Goal: Find contact information: Find contact information

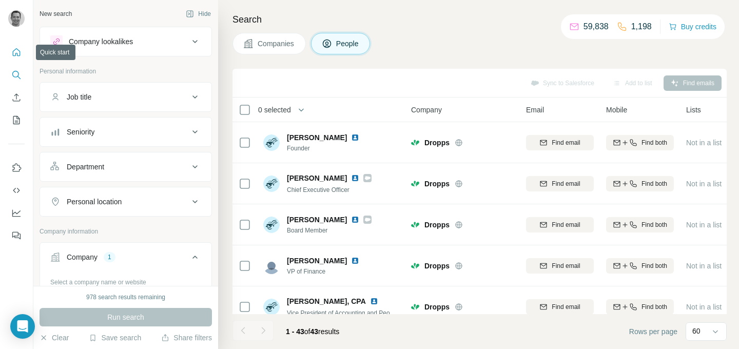
click at [21, 58] on button "Quick start" at bounding box center [16, 52] width 16 height 18
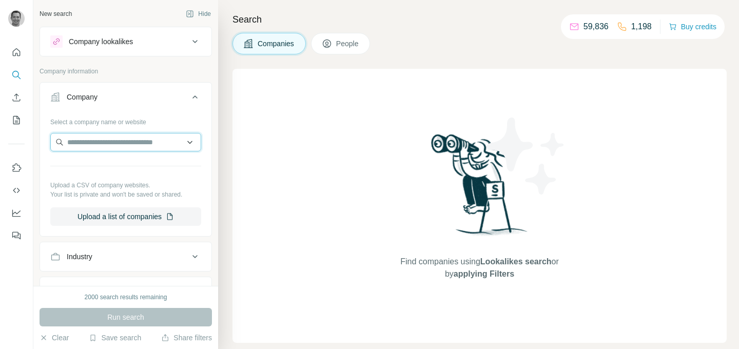
click at [112, 140] on input "text" at bounding box center [125, 142] width 151 height 18
click at [122, 143] on input "text" at bounding box center [125, 142] width 151 height 18
paste input "**********"
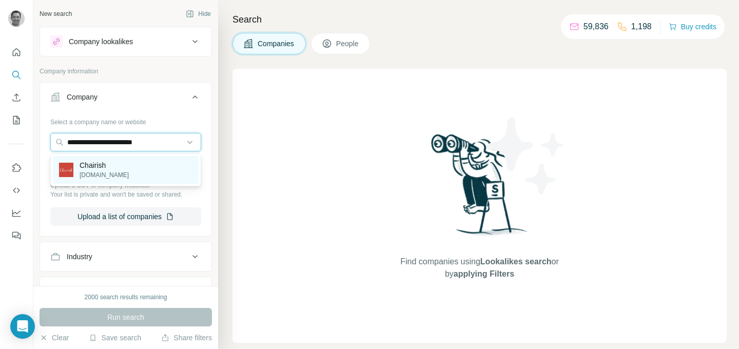
type input "**********"
click at [112, 170] on p "[DOMAIN_NAME]" at bounding box center [104, 174] width 49 height 9
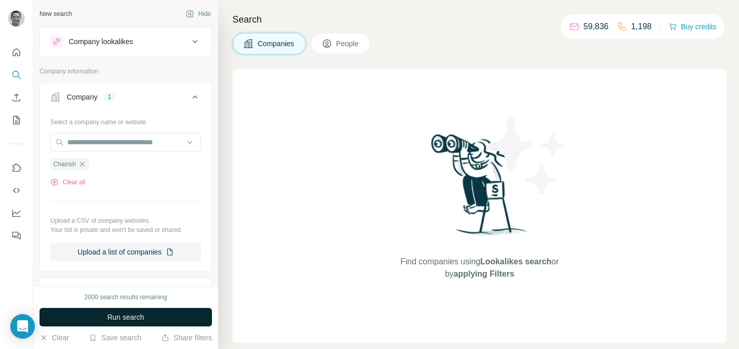
click at [127, 315] on span "Run search" at bounding box center [125, 317] width 37 height 10
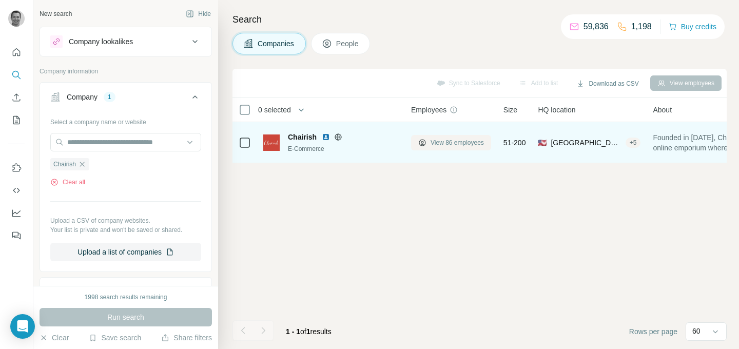
click at [444, 144] on span "View 86 employees" at bounding box center [457, 142] width 53 height 9
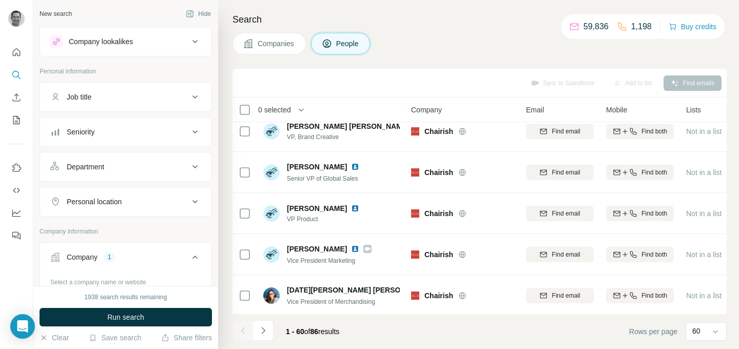
scroll to position [335, 0]
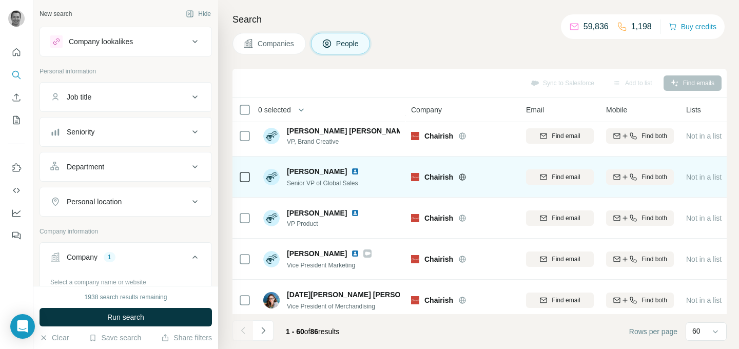
click at [570, 180] on span "Find email" at bounding box center [566, 177] width 28 height 9
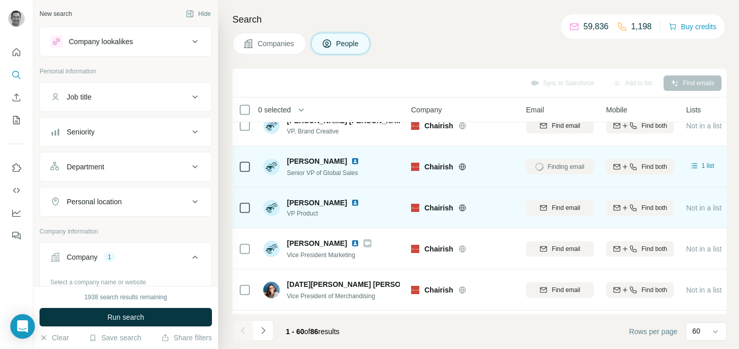
scroll to position [350, 0]
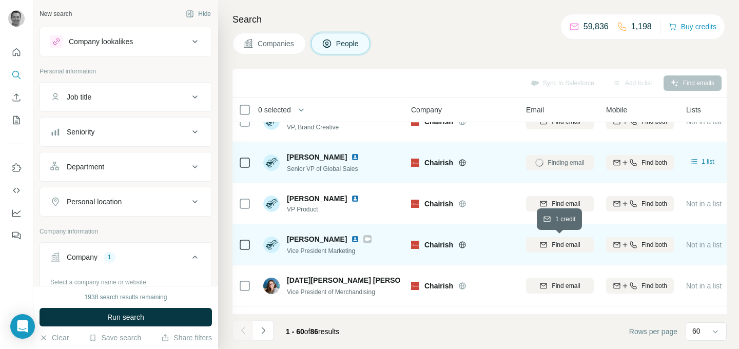
click at [563, 242] on span "Find email" at bounding box center [566, 244] width 28 height 9
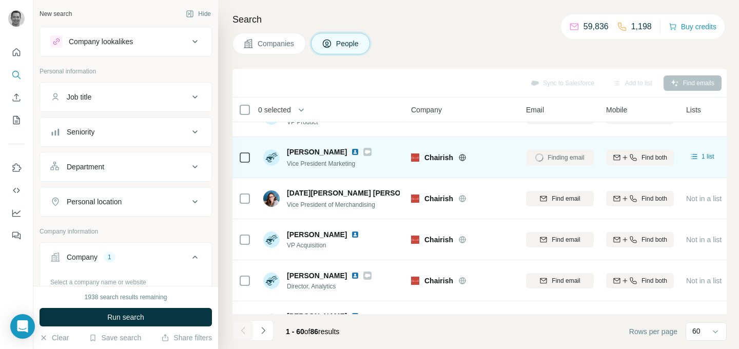
scroll to position [440, 0]
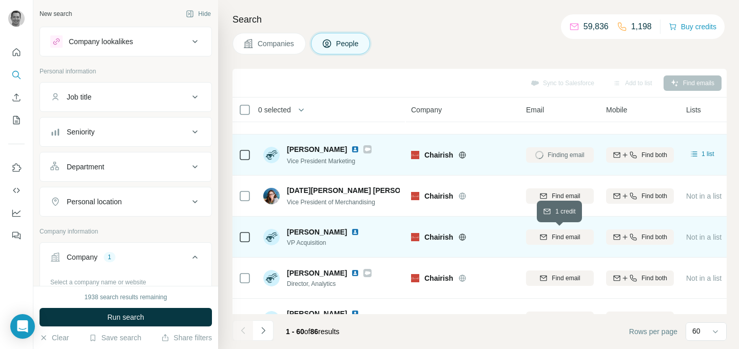
click at [560, 236] on span "Find email" at bounding box center [566, 237] width 28 height 9
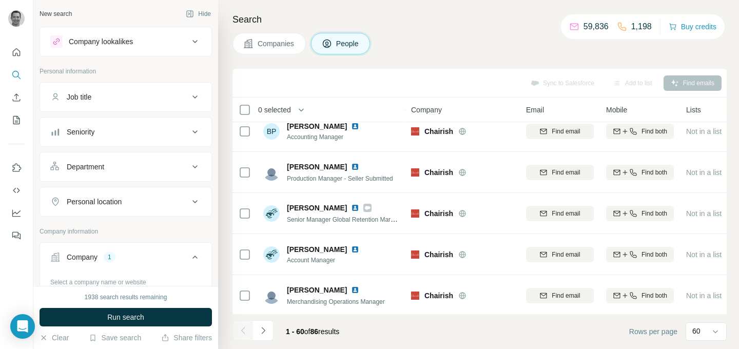
scroll to position [1203, 0]
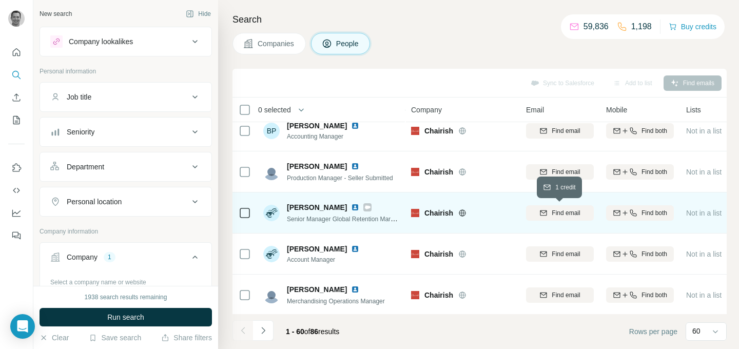
click at [561, 216] on span "Find email" at bounding box center [566, 212] width 28 height 9
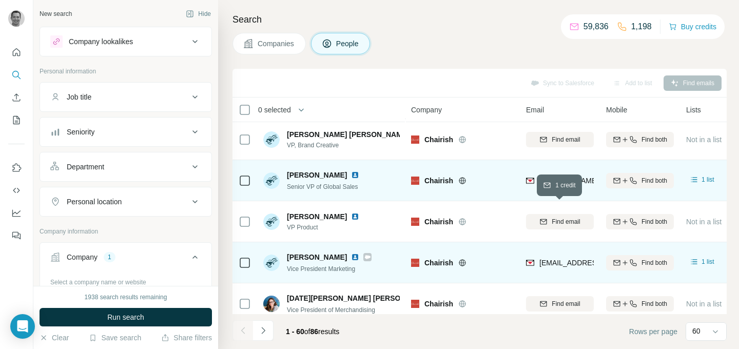
scroll to position [331, 0]
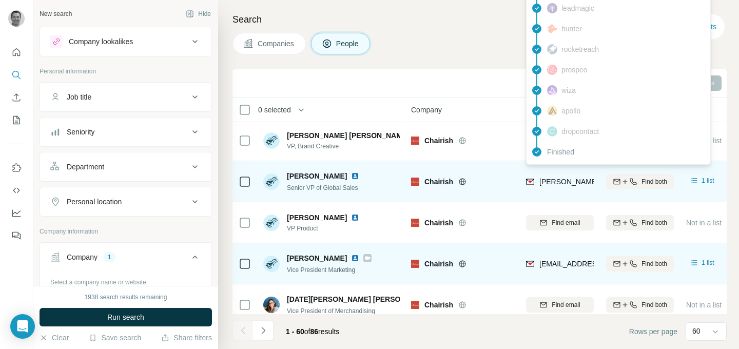
click at [560, 182] on span "[PERSON_NAME][EMAIL_ADDRESS][DOMAIN_NAME]" at bounding box center [630, 182] width 181 height 8
copy tr "[PERSON_NAME][EMAIL_ADDRESS][DOMAIN_NAME]"
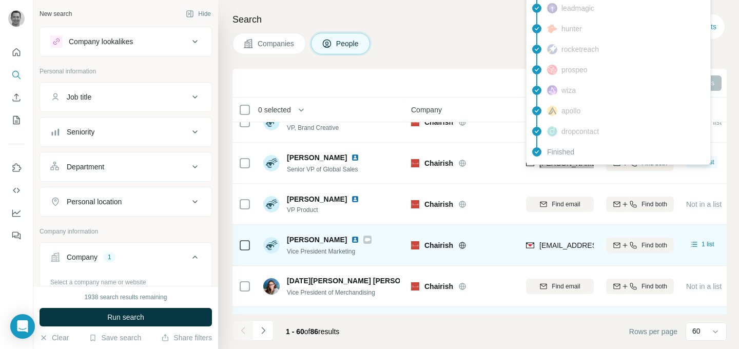
scroll to position [353, 0]
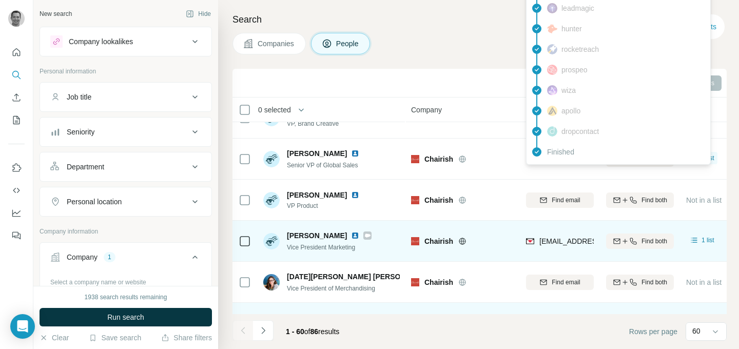
click at [568, 242] on span "[EMAIL_ADDRESS][DOMAIN_NAME]" at bounding box center [601, 241] width 122 height 8
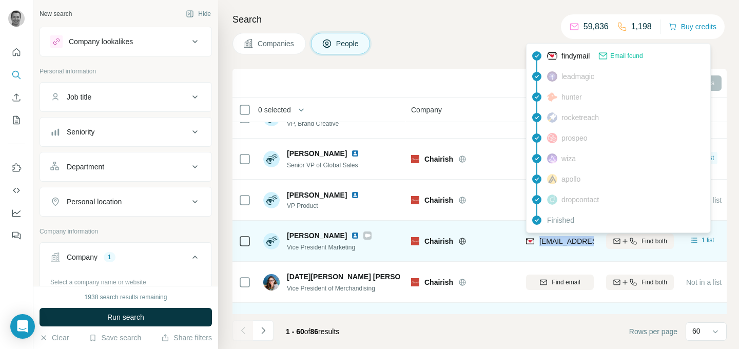
copy tr "[EMAIL_ADDRESS][DOMAIN_NAME]"
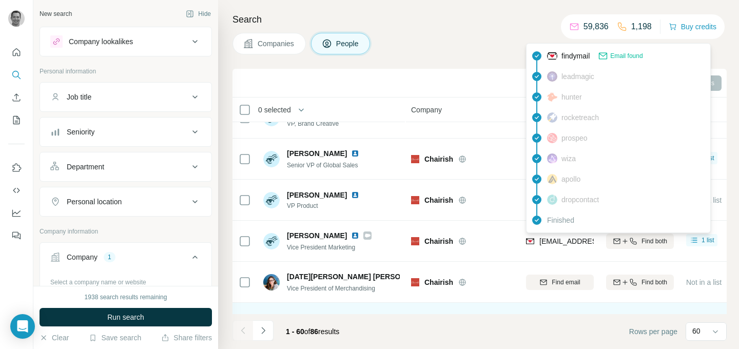
click at [455, 37] on div "Companies People" at bounding box center [480, 44] width 494 height 22
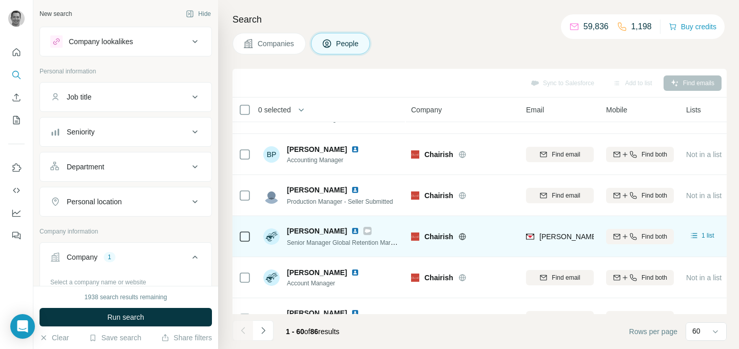
scroll to position [1193, 0]
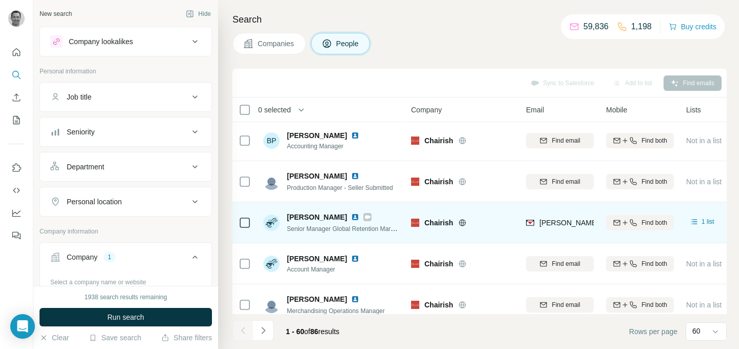
click at [573, 224] on span "[PERSON_NAME][EMAIL_ADDRESS][DOMAIN_NAME]" at bounding box center [630, 223] width 181 height 8
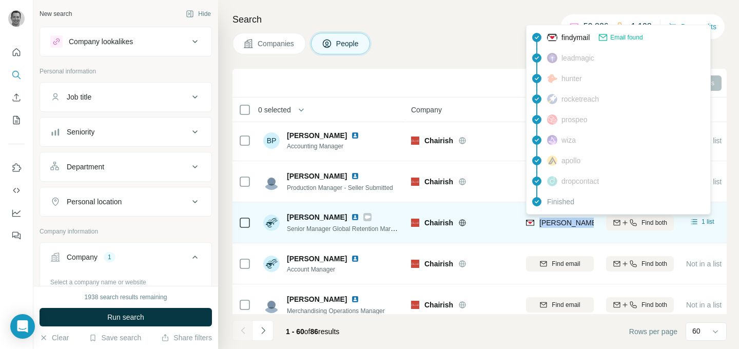
click at [573, 224] on span "[PERSON_NAME][EMAIL_ADDRESS][DOMAIN_NAME]" at bounding box center [630, 223] width 181 height 8
copy tr "[PERSON_NAME][EMAIL_ADDRESS][DOMAIN_NAME]"
